Goal: Information Seeking & Learning: Learn about a topic

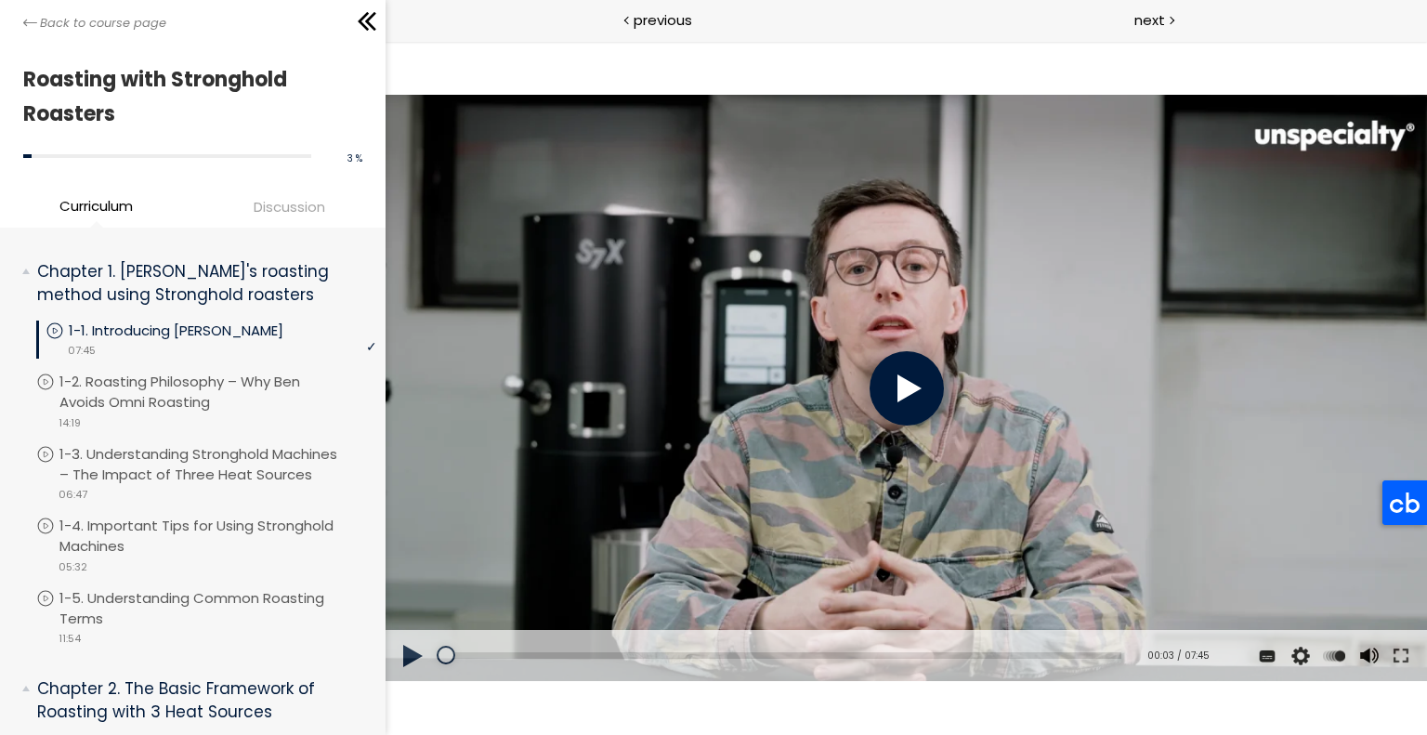
click at [929, 397] on div at bounding box center [906, 388] width 74 height 74
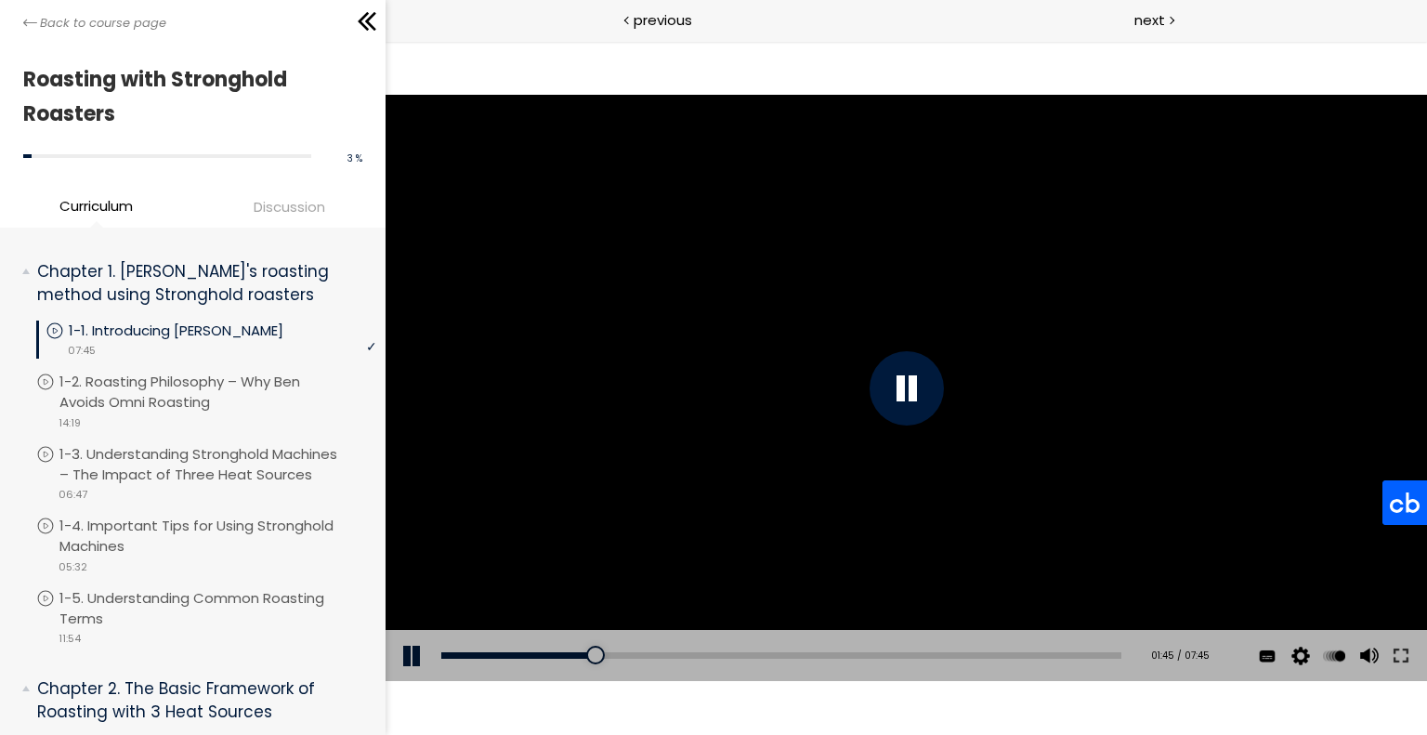
click at [281, 212] on span "Discussion" at bounding box center [290, 206] width 72 height 21
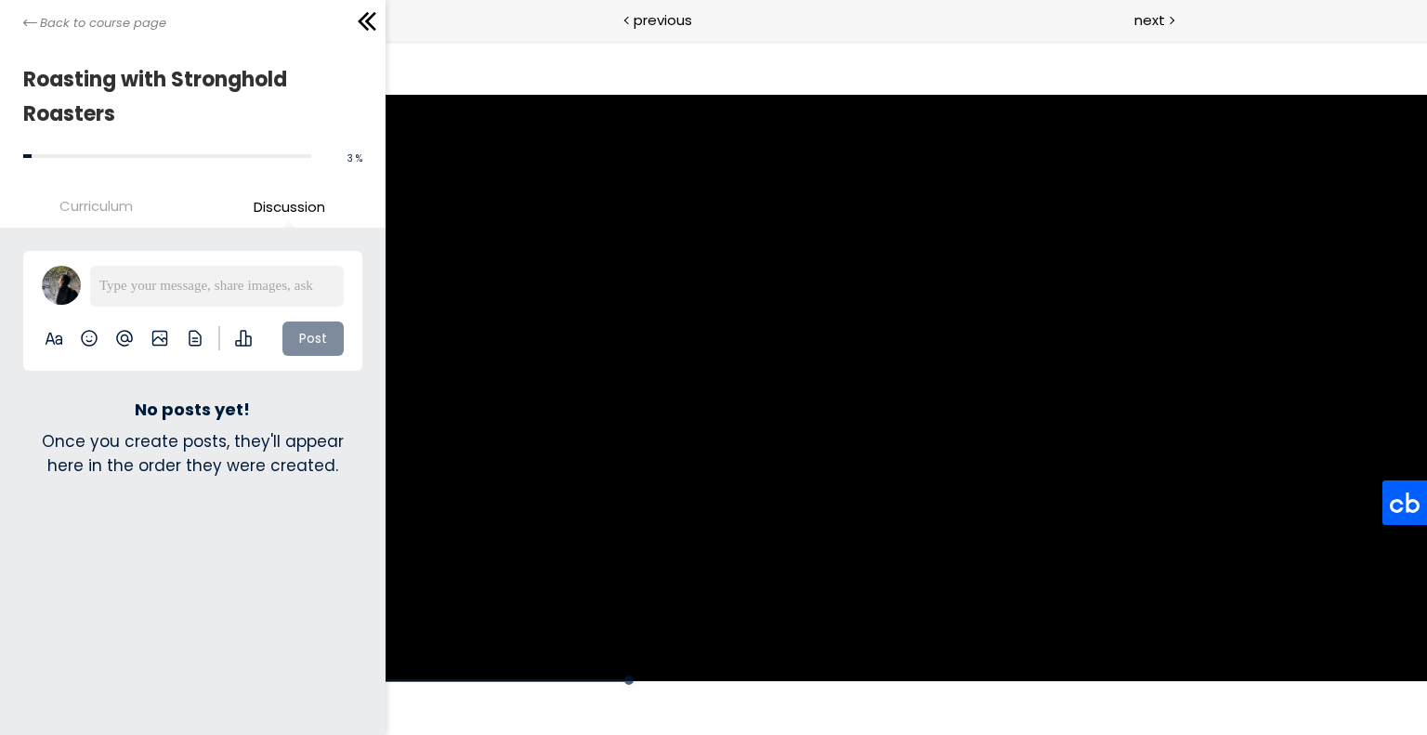
click at [90, 204] on span "Curriculum" at bounding box center [95, 205] width 73 height 21
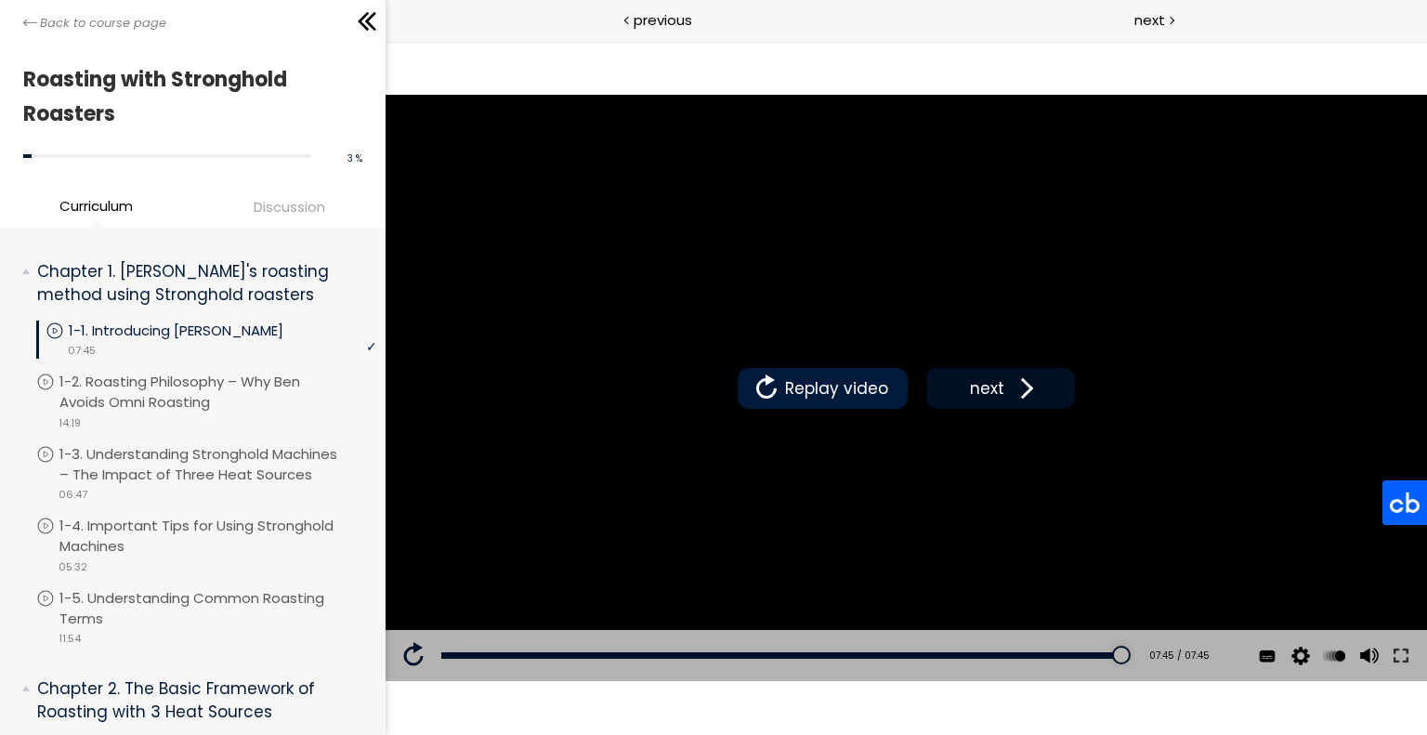
click at [974, 401] on button "next" at bounding box center [999, 388] width 149 height 41
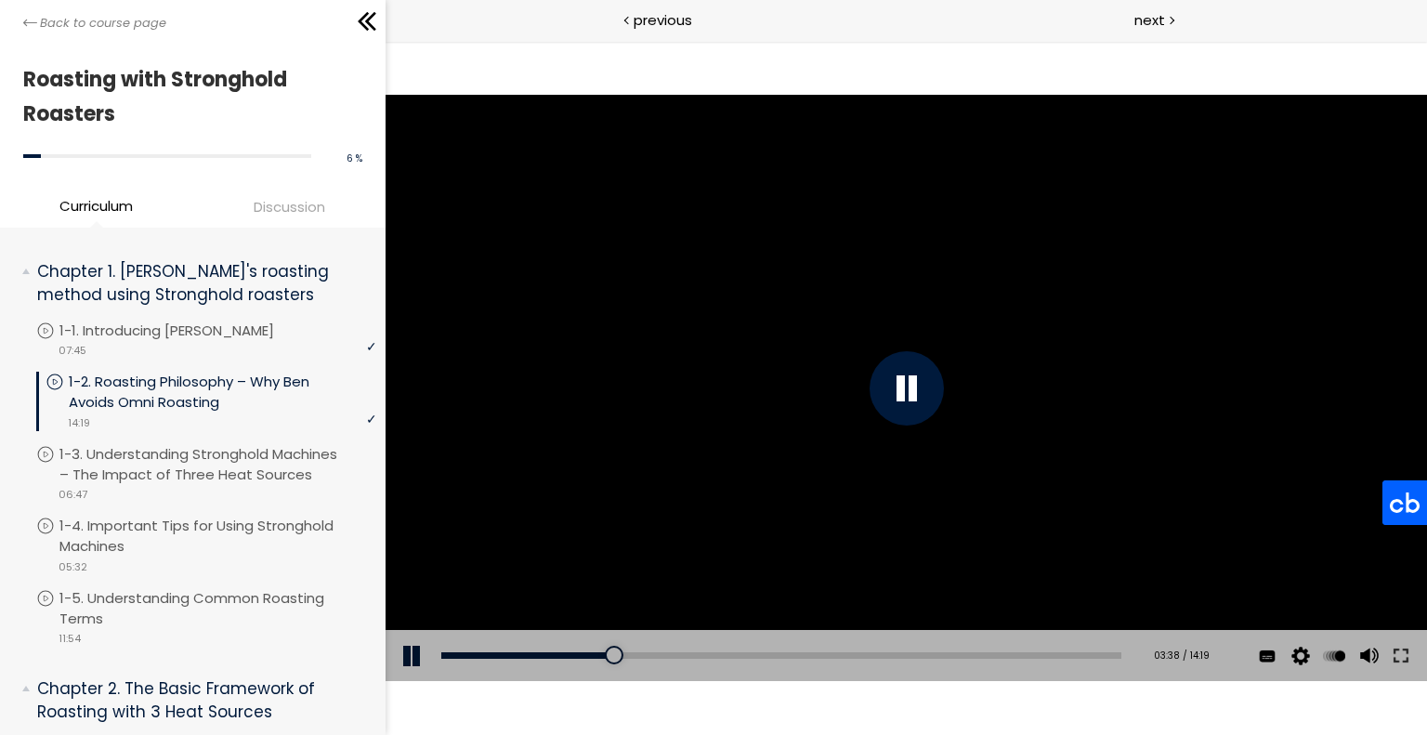
click at [858, 393] on div at bounding box center [905, 388] width 1041 height 586
